Goal: Transaction & Acquisition: Purchase product/service

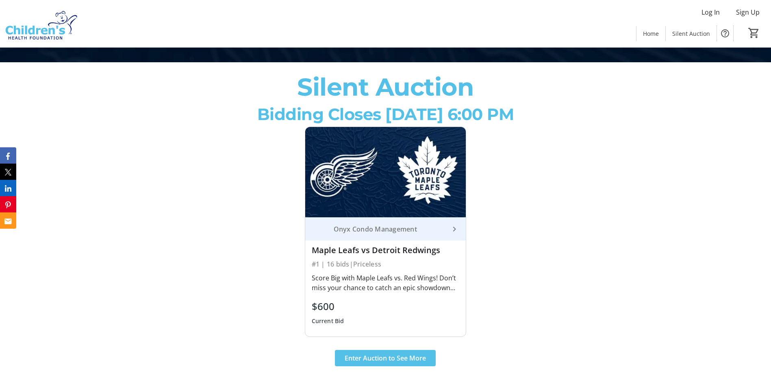
scroll to position [325, 0]
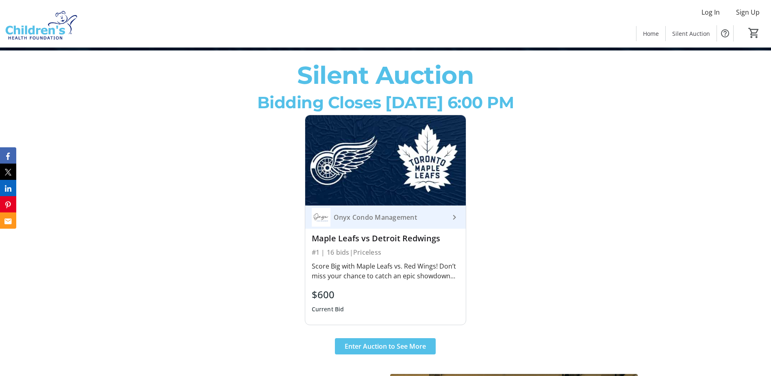
click at [337, 275] on div "Score Big with Maple Leafs vs. Red Wings! Don’t miss your chance to catch an ep…" at bounding box center [386, 271] width 148 height 20
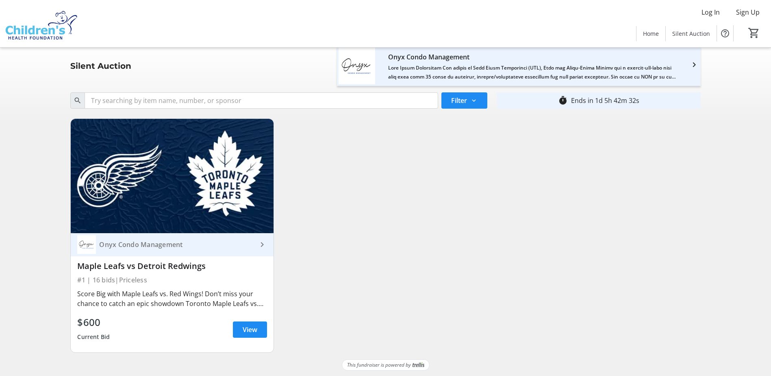
scroll to position [6, 0]
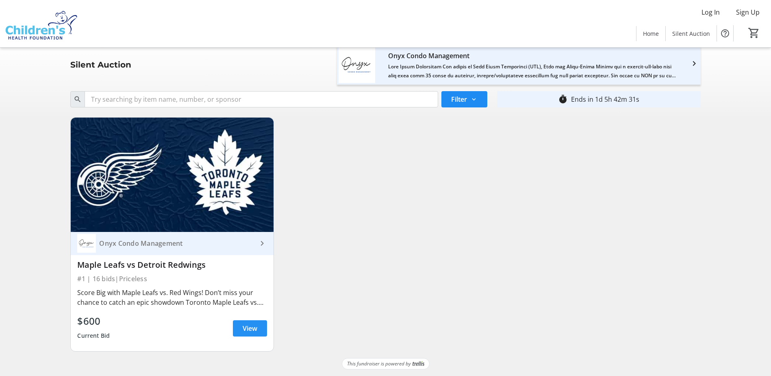
click at [254, 327] on span "View" at bounding box center [250, 328] width 15 height 10
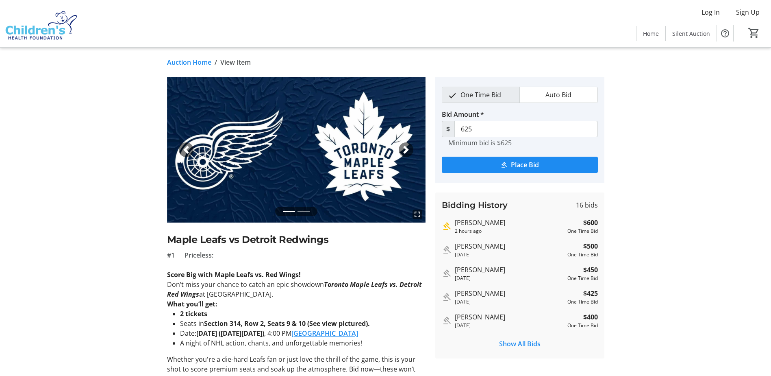
click at [174, 62] on link "Auction Home" at bounding box center [189, 62] width 44 height 10
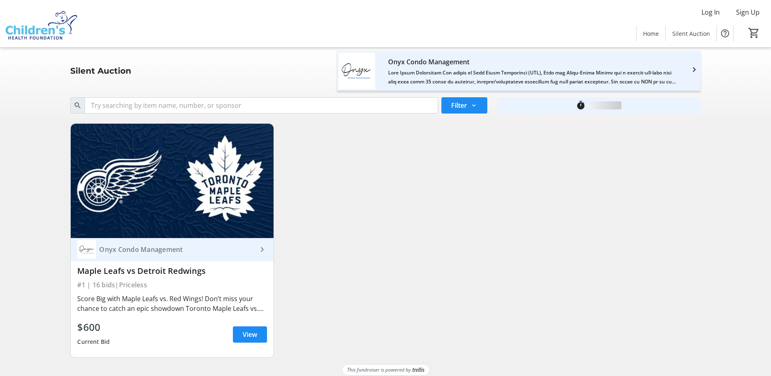
scroll to position [6, 0]
